Goal: Transaction & Acquisition: Purchase product/service

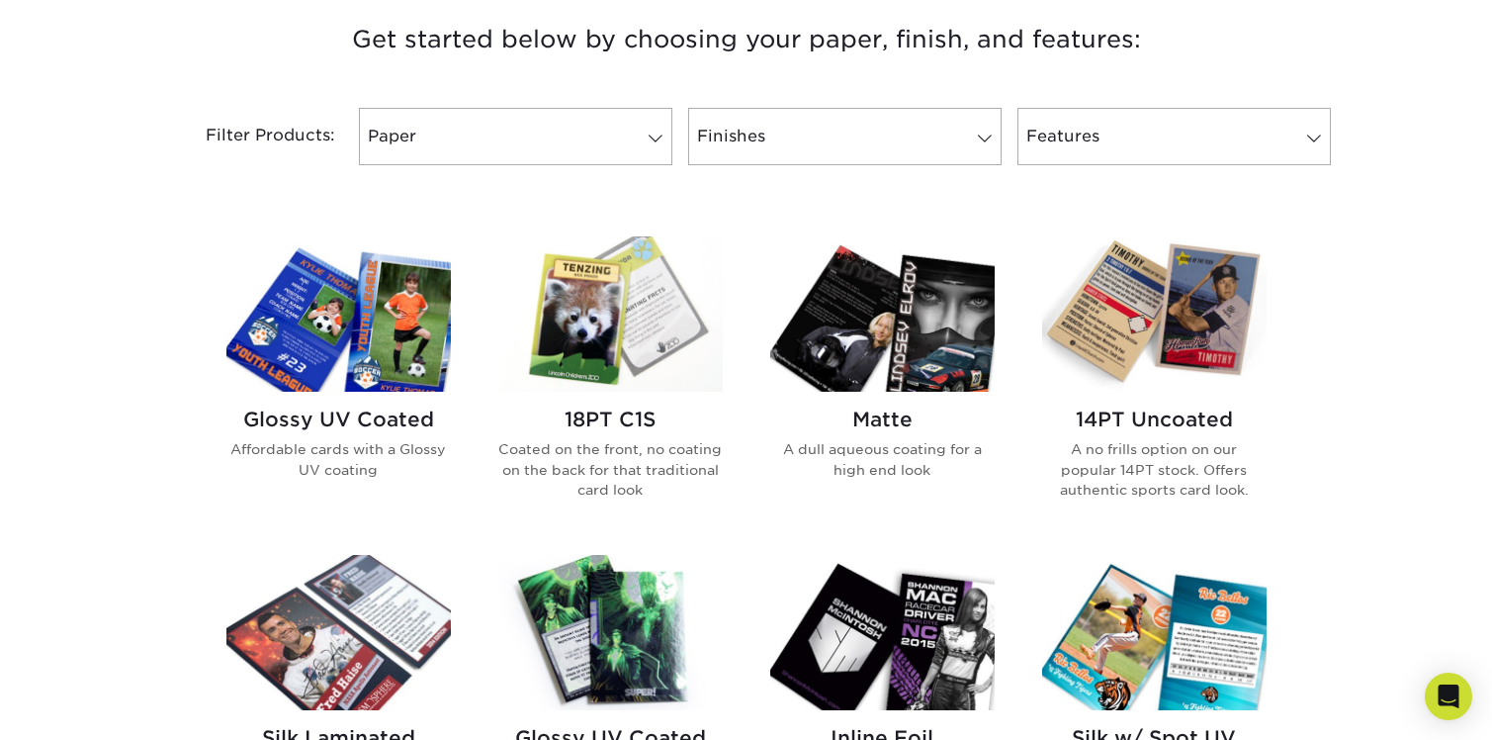
scroll to position [786, 0]
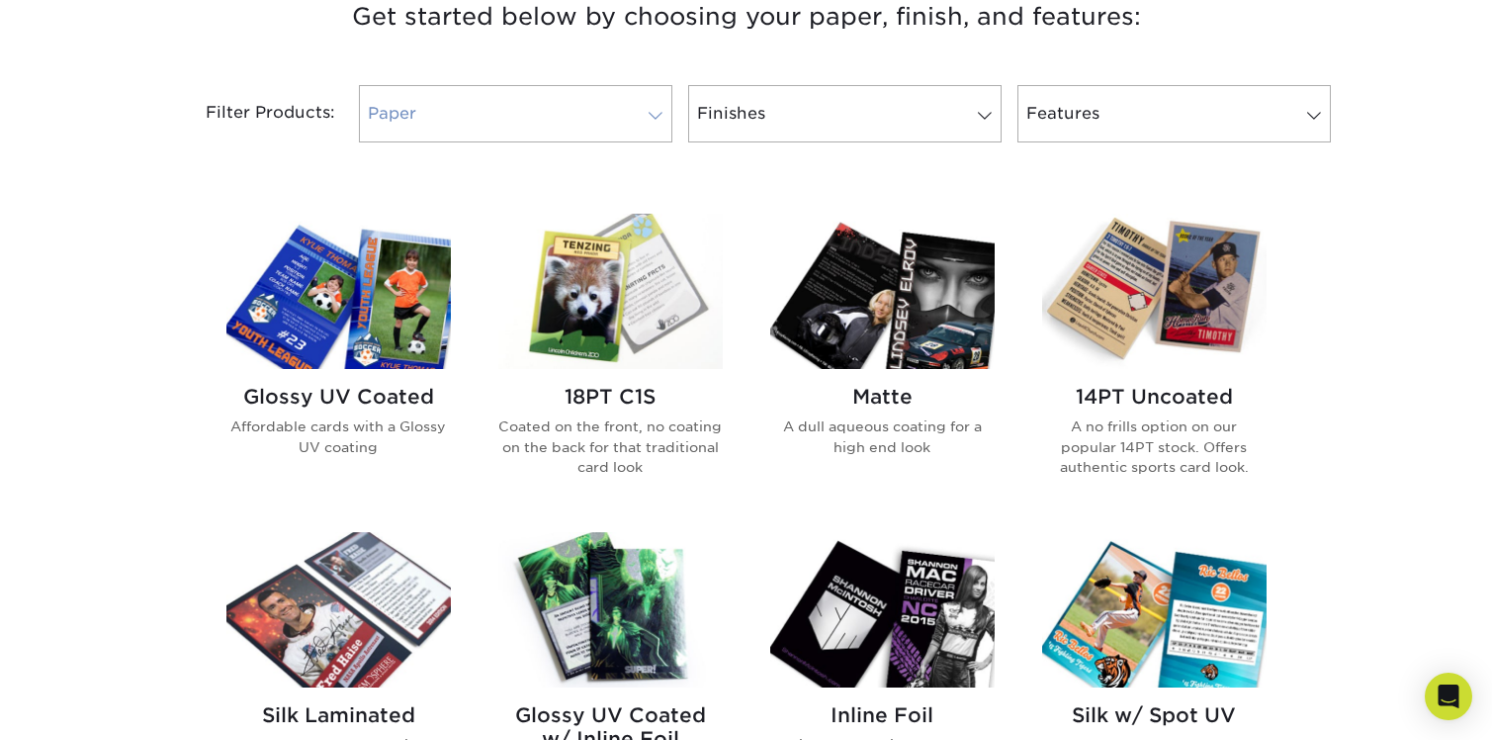
click at [662, 112] on span at bounding box center [656, 116] width 28 height 16
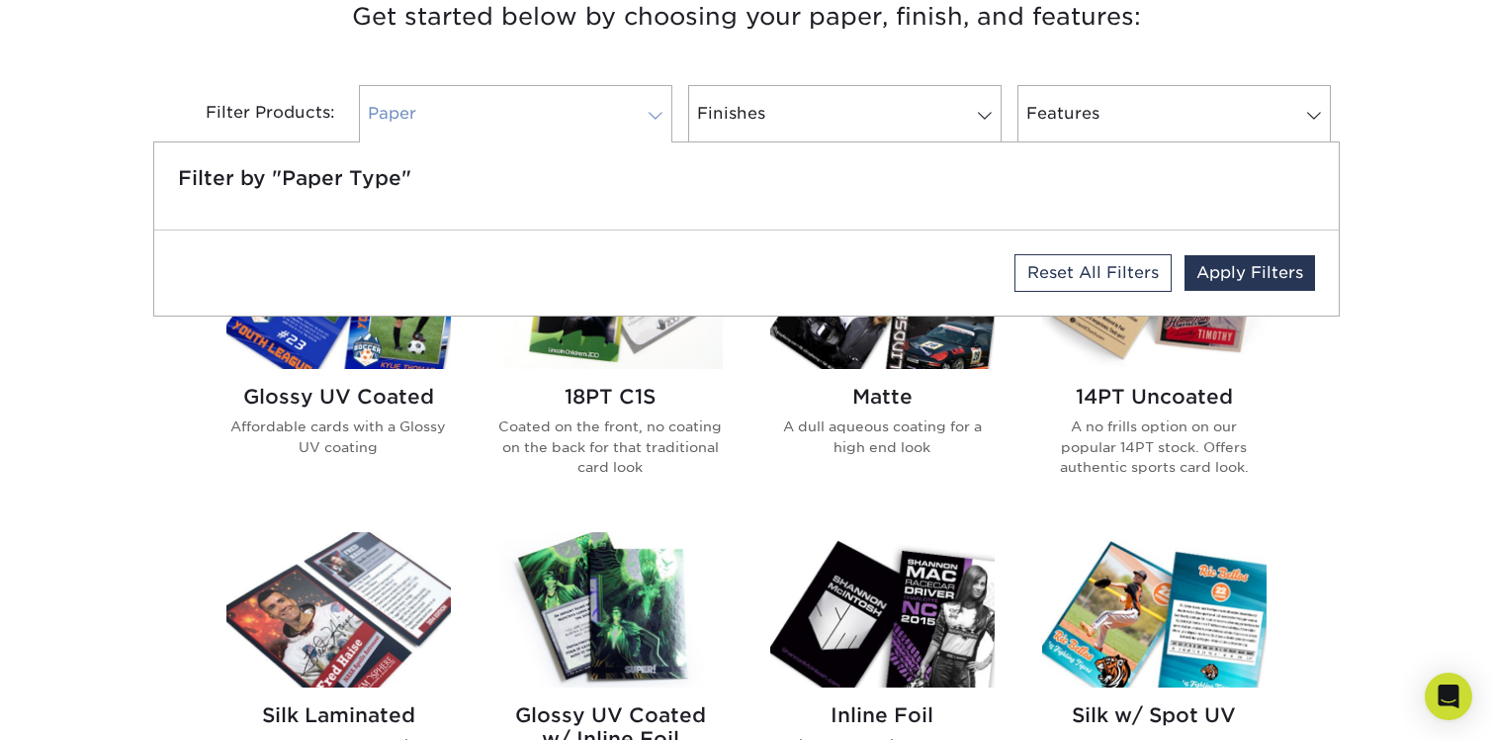
click at [662, 112] on span at bounding box center [656, 116] width 28 height 16
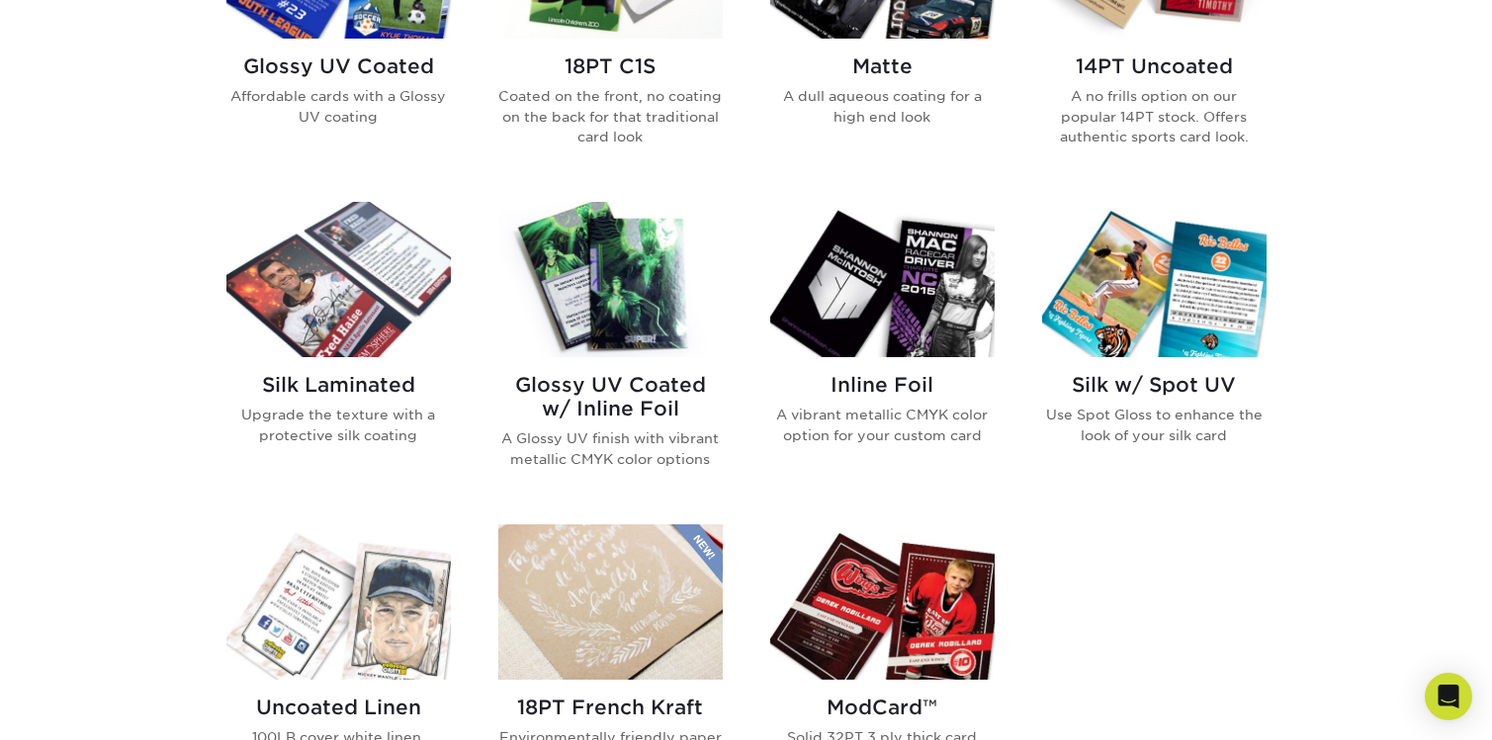
scroll to position [1138, 0]
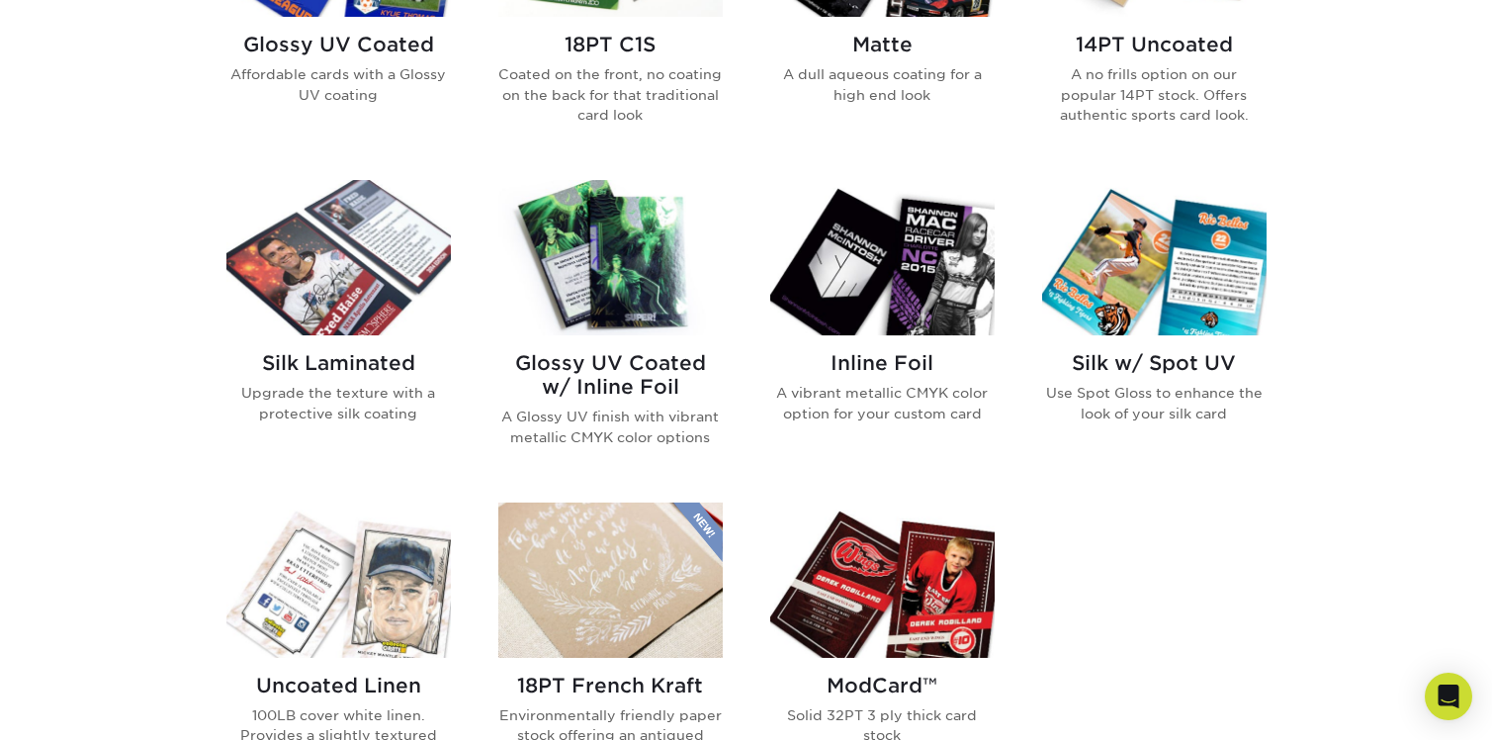
click at [585, 262] on img at bounding box center [610, 257] width 225 height 155
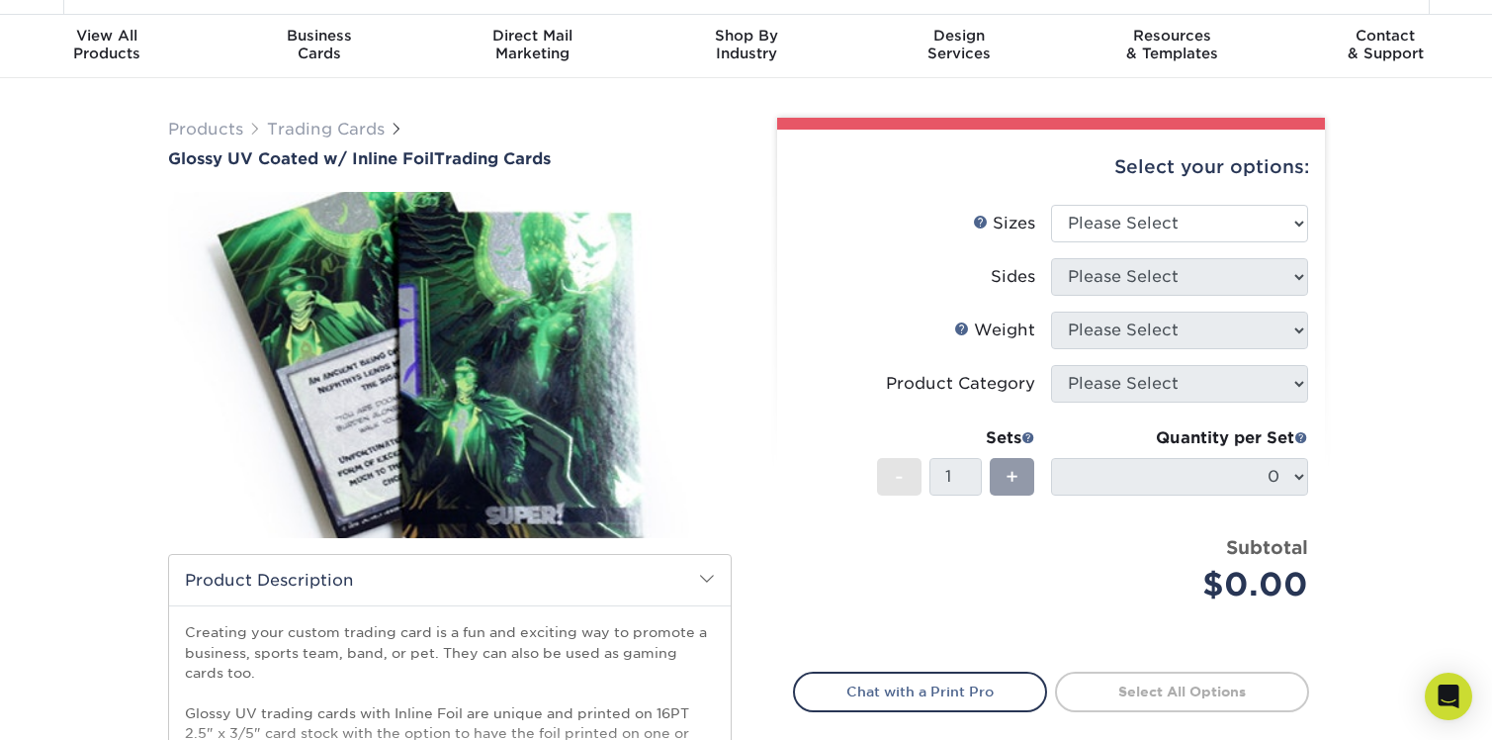
scroll to position [55, 0]
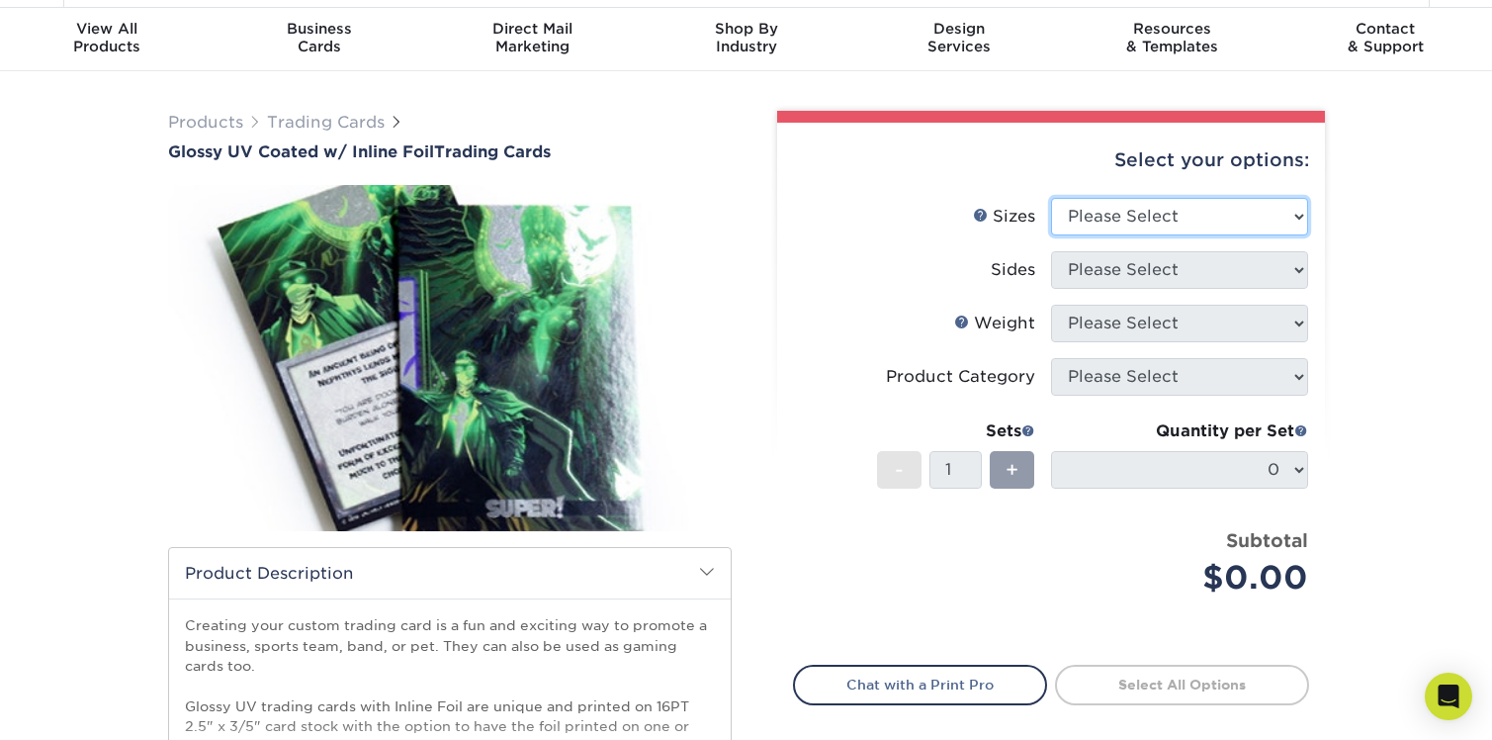
click at [1289, 217] on select "Please Select 2.5" x 3.5"" at bounding box center [1179, 217] width 257 height 38
select select "2.50x3.50"
click at [1051, 198] on select "Please Select 2.5" x 3.5"" at bounding box center [1179, 217] width 257 height 38
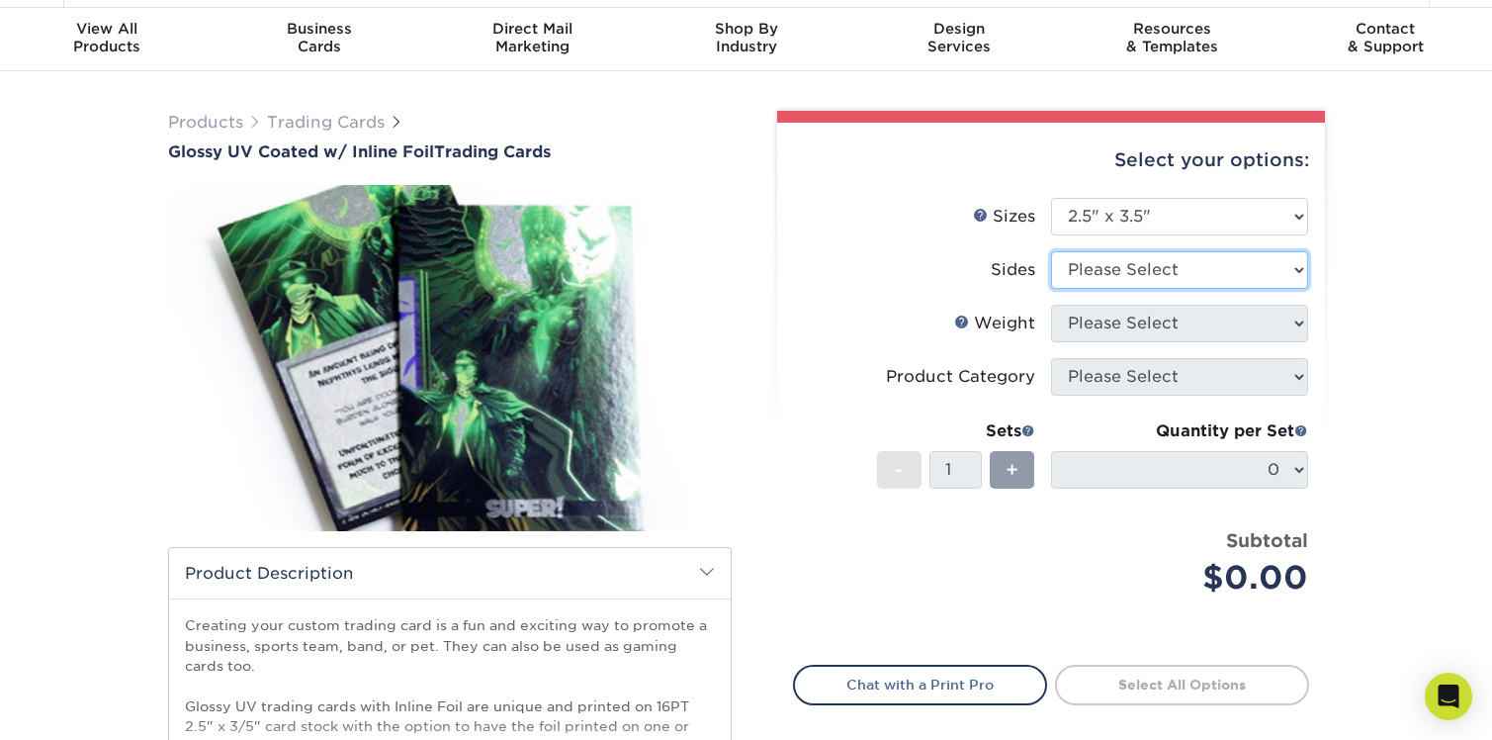
click at [1165, 270] on select "Please Select Print Both Sides - Foil Back Only Print Both Sides - Foil Both Si…" at bounding box center [1179, 270] width 257 height 38
select select "e9e9dfb3-fba1-4d60-972c-fd9ca5904d33"
click at [1051, 251] on select "Please Select Print Both Sides - Foil Back Only Print Both Sides - Foil Both Si…" at bounding box center [1179, 270] width 257 height 38
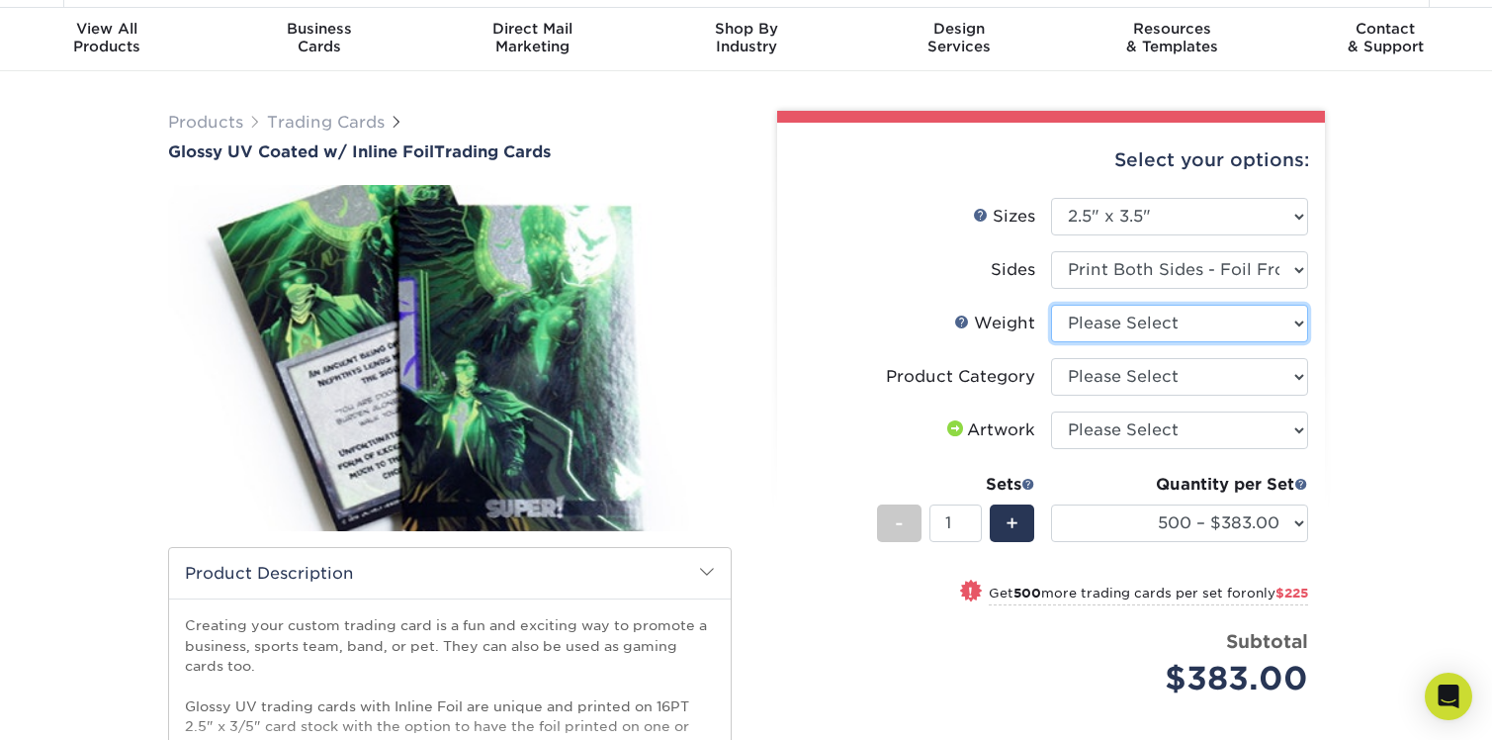
click at [1248, 324] on select "Please Select 16PT" at bounding box center [1179, 324] width 257 height 38
select select "16PT"
click at [1051, 305] on select "Please Select 16PT" at bounding box center [1179, 324] width 257 height 38
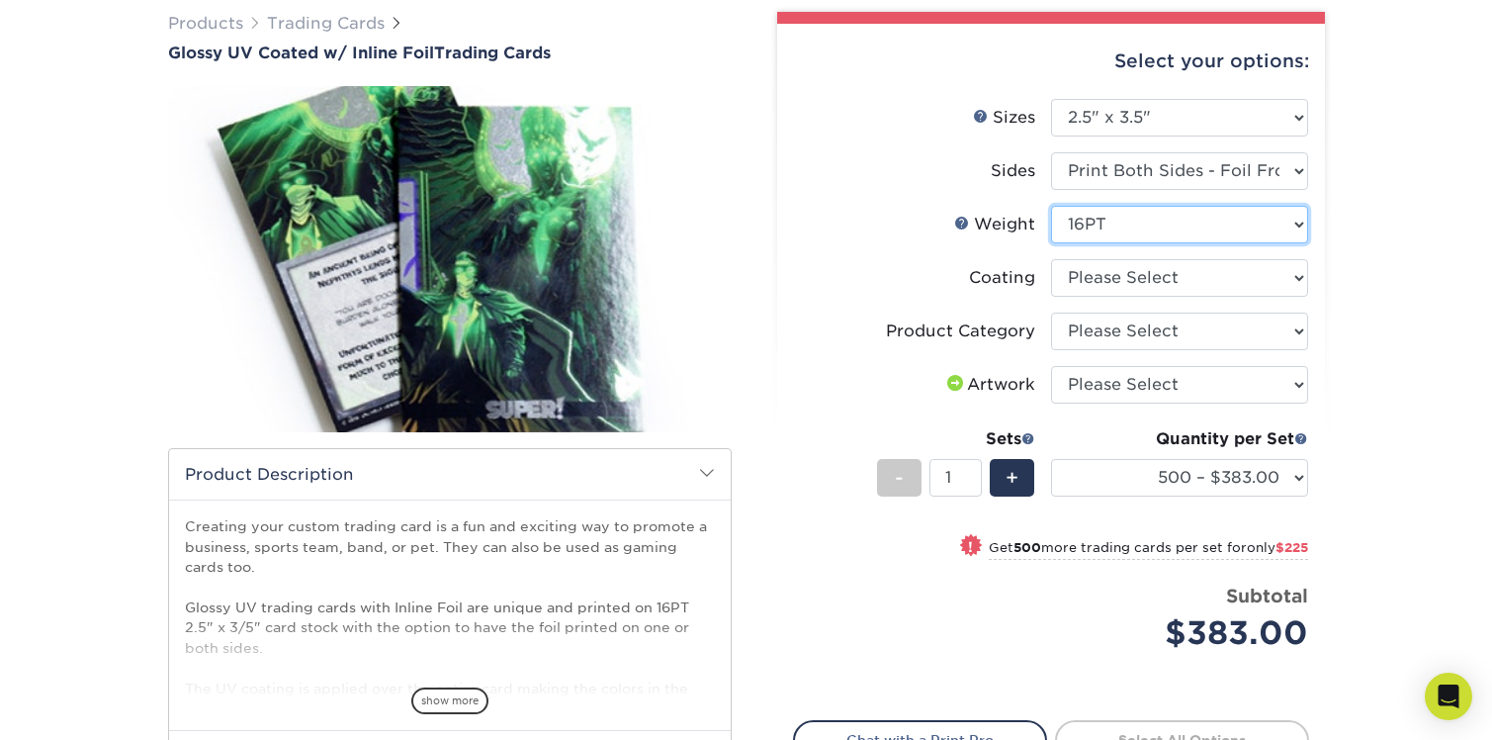
scroll to position [160, 0]
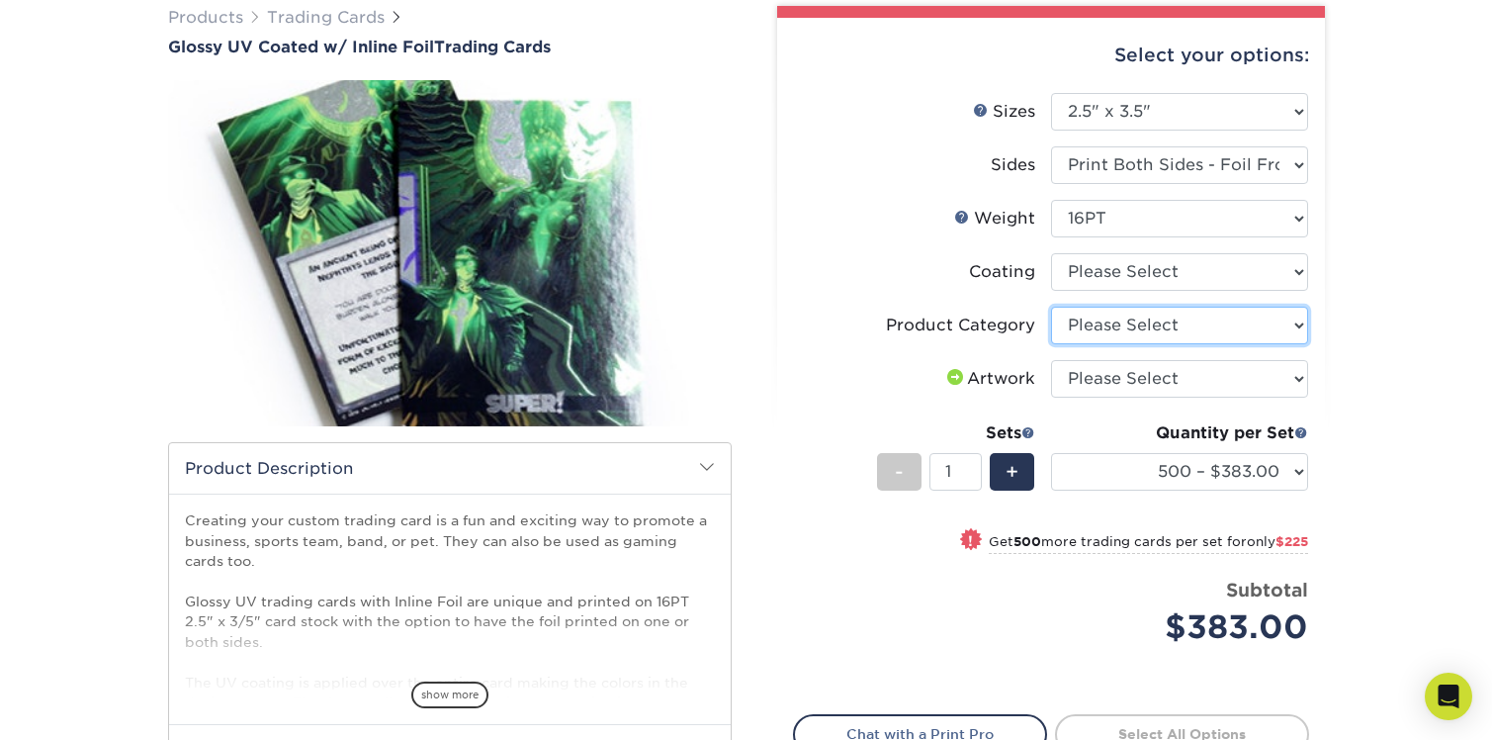
click at [1246, 333] on select "Please Select Trading Cards" at bounding box center [1179, 326] width 257 height 38
select select "c2f9bce9-36c2-409d-b101-c29d9d031e18"
click at [1051, 307] on select "Please Select Trading Cards" at bounding box center [1179, 326] width 257 height 38
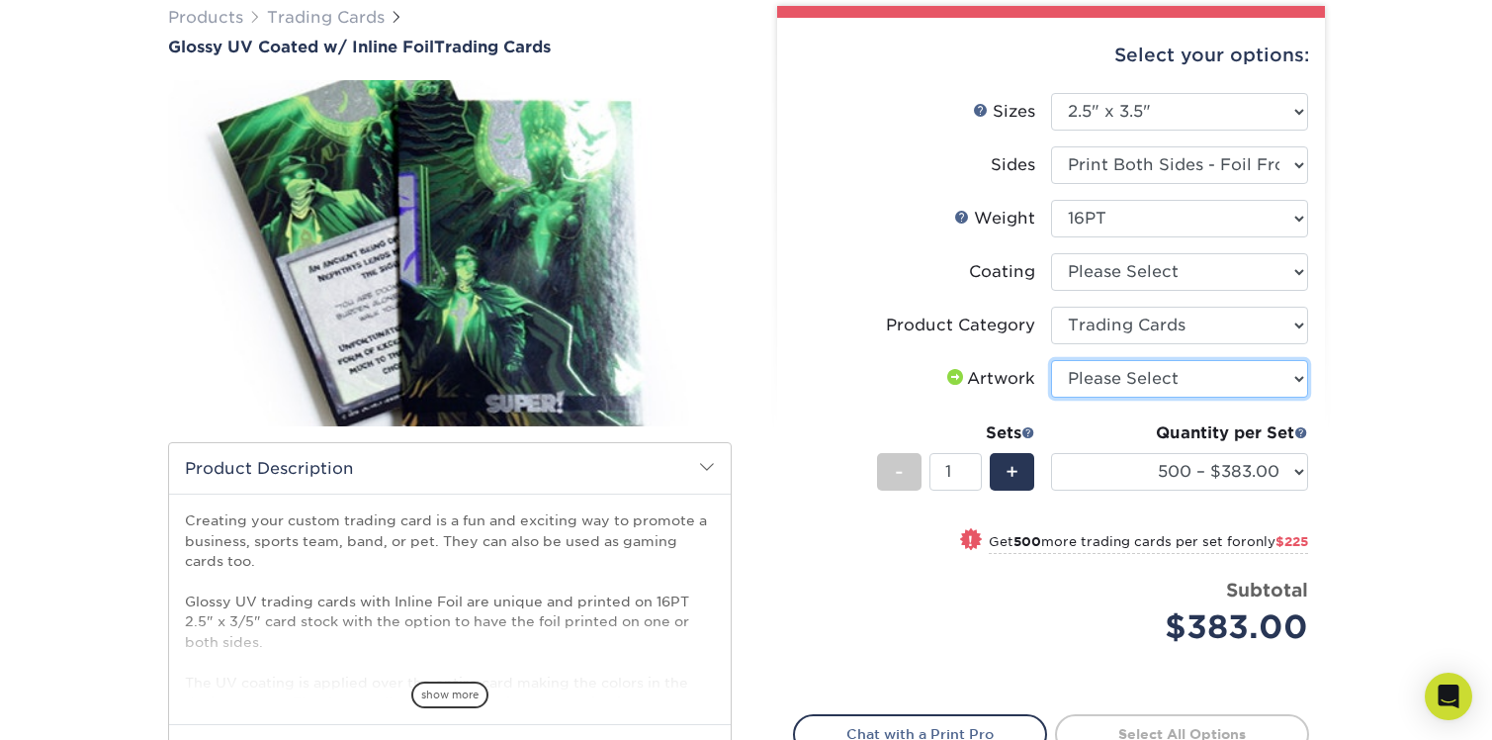
click at [1225, 384] on select "Please Select I will upload files I need a design - $100" at bounding box center [1179, 379] width 257 height 38
select select "design"
click at [1051, 360] on select "Please Select I will upload files I need a design - $100" at bounding box center [1179, 379] width 257 height 38
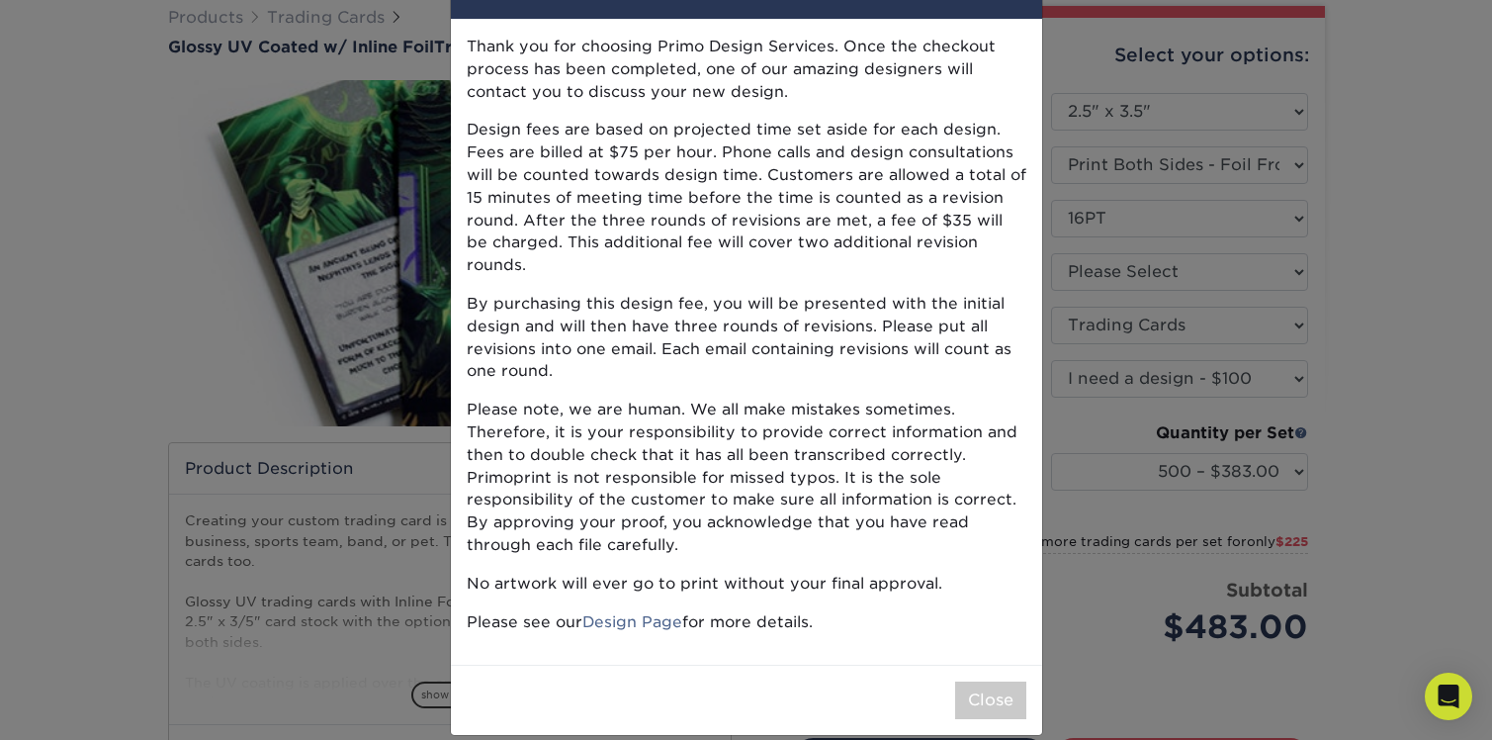
scroll to position [0, 0]
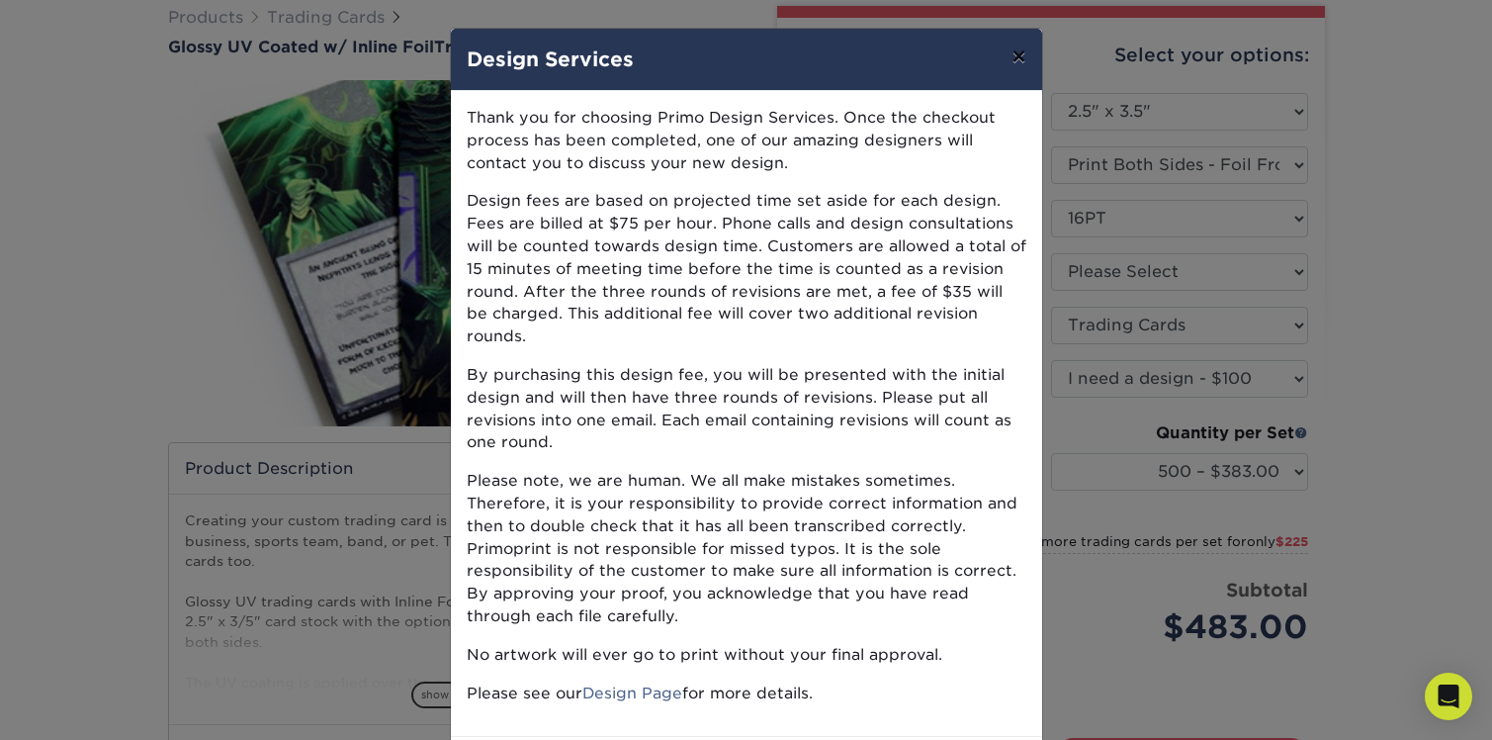
click at [1016, 56] on button "×" at bounding box center [1018, 56] width 45 height 55
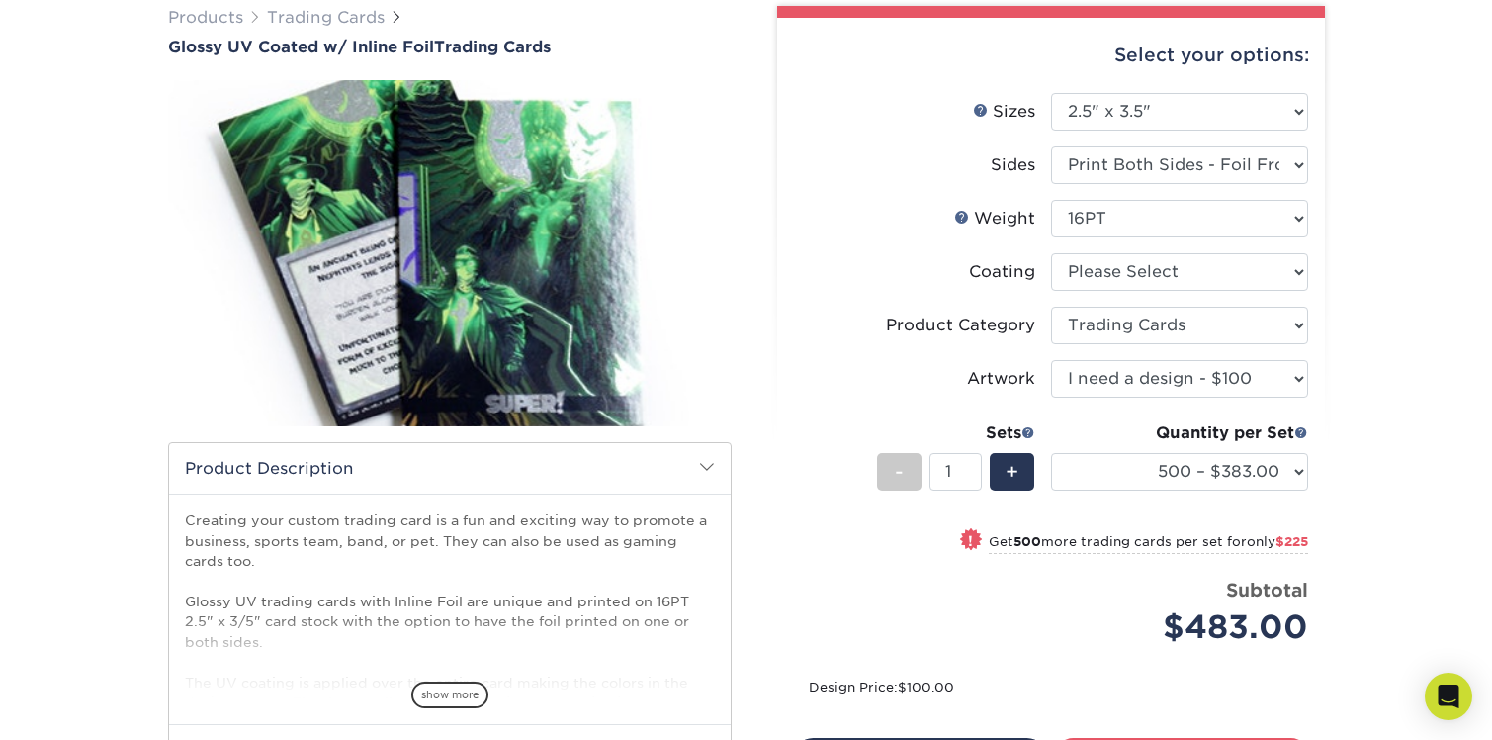
click at [1388, 433] on div "Products Trading Cards Glossy UV Coated w/ Inline Foil Trading Cards /" at bounding box center [746, 467] width 1492 height 1002
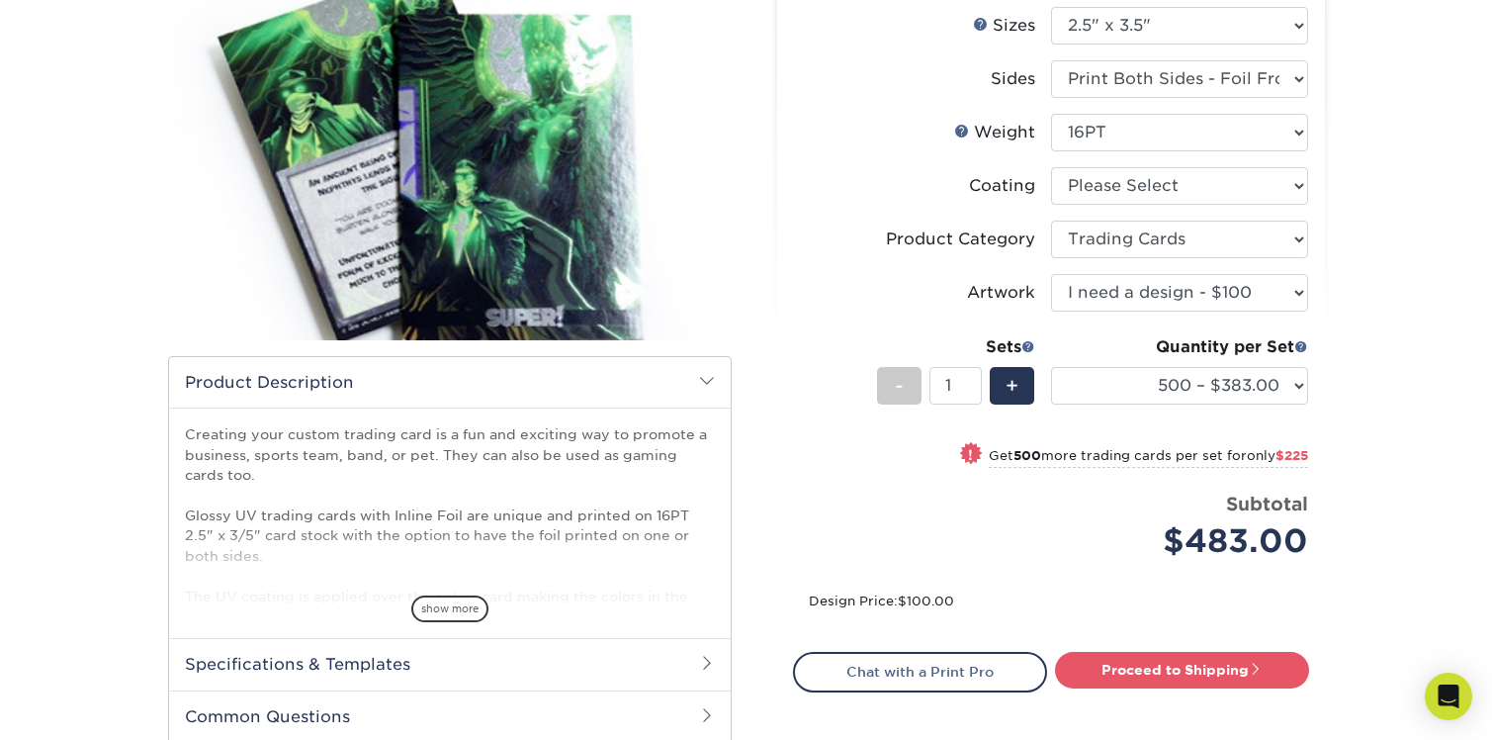
scroll to position [251, 0]
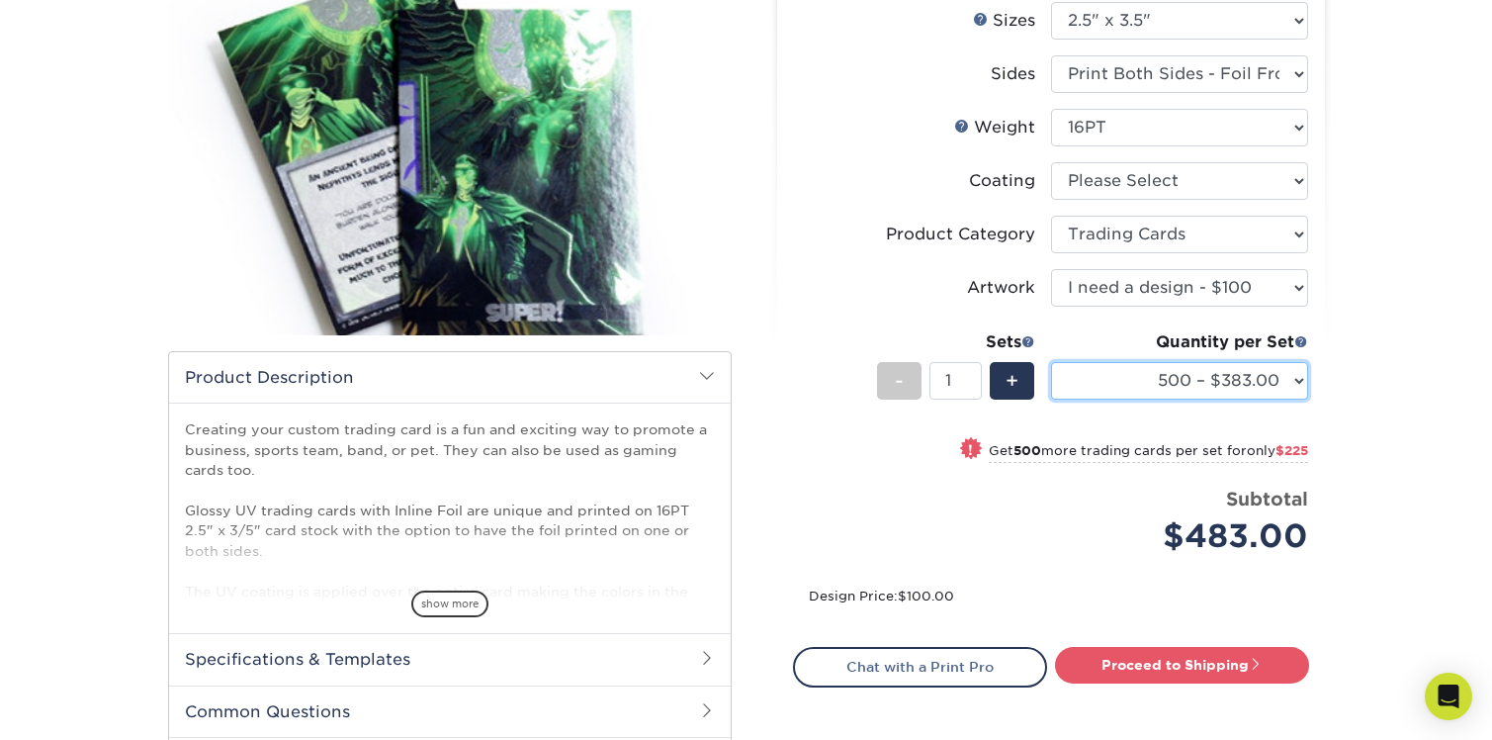
click at [1181, 376] on select "500 – $383.00 1000 – $608.00 2500 – $883.00 5000 – $1252.00" at bounding box center [1179, 381] width 257 height 38
click at [1051, 362] on select "500 – $383.00 1000 – $608.00 2500 – $883.00 5000 – $1252.00" at bounding box center [1179, 381] width 257 height 38
click at [1389, 392] on div "Products Trading Cards Glossy UV Coated w/ Inline Foil Trading Cards /" at bounding box center [746, 376] width 1492 height 1002
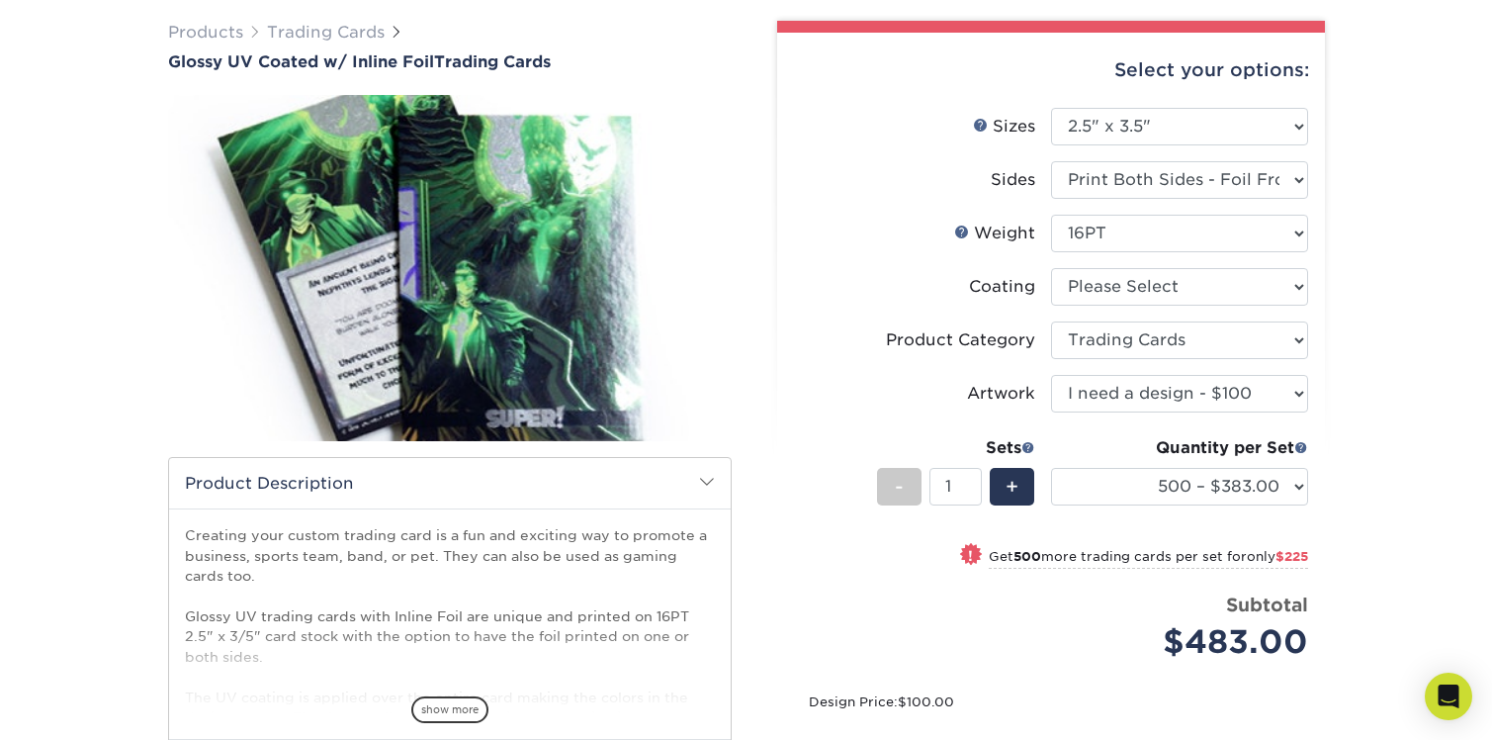
scroll to position [131, 0]
